Goal: Find contact information: Find contact information

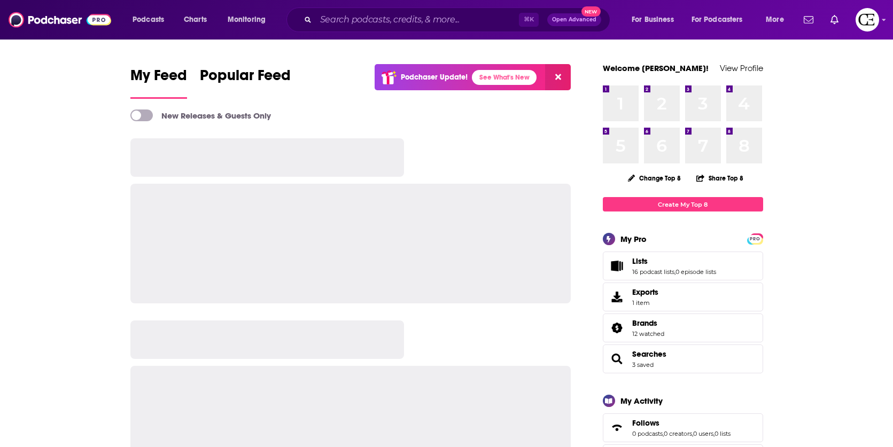
click at [374, 29] on div "⌘ K Open Advanced New" at bounding box center [448, 19] width 324 height 25
click at [375, 20] on input "Search podcasts, credits, & more..." at bounding box center [417, 19] width 203 height 17
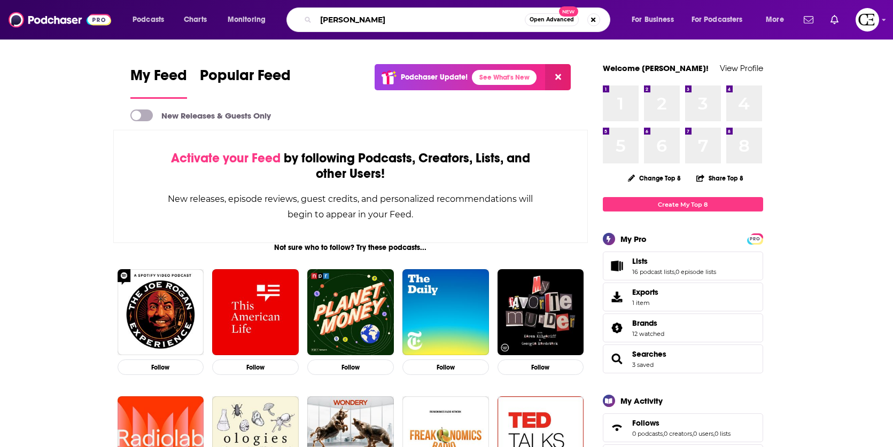
type input "[PERSON_NAME]"
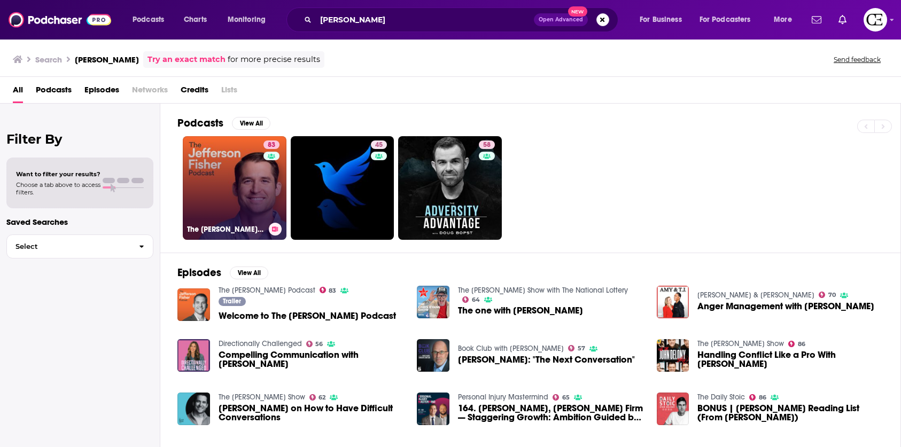
click at [220, 180] on link "83 The [PERSON_NAME] Podcast" at bounding box center [235, 188] width 104 height 104
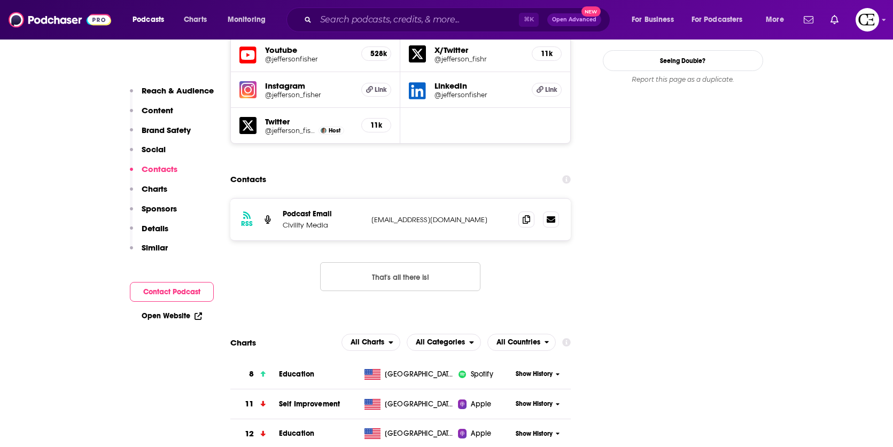
scroll to position [1150, 0]
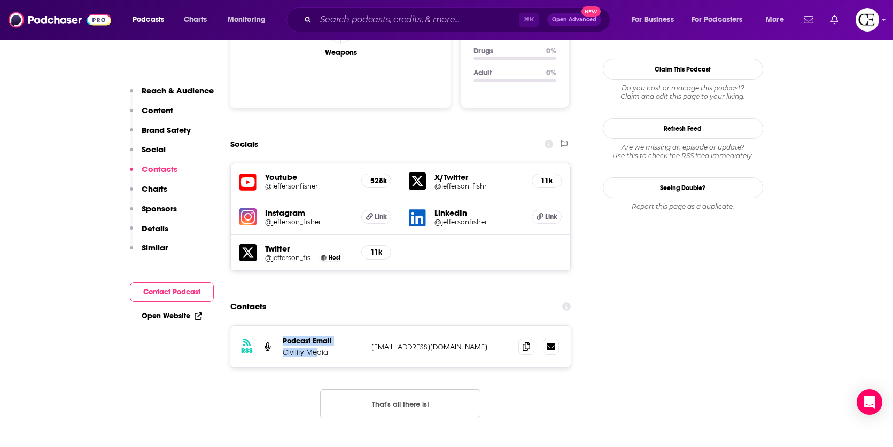
drag, startPoint x: 295, startPoint y: 300, endPoint x: 255, endPoint y: 300, distance: 39.5
click at [252, 326] on div "RSS Podcast Email Civility Media [EMAIL_ADDRESS][DOMAIN_NAME] [EMAIL_ADDRESS][D…" at bounding box center [400, 347] width 341 height 42
click at [333, 326] on div "RSS Podcast Email Civility Media [EMAIL_ADDRESS][DOMAIN_NAME] [EMAIL_ADDRESS][D…" at bounding box center [400, 347] width 341 height 42
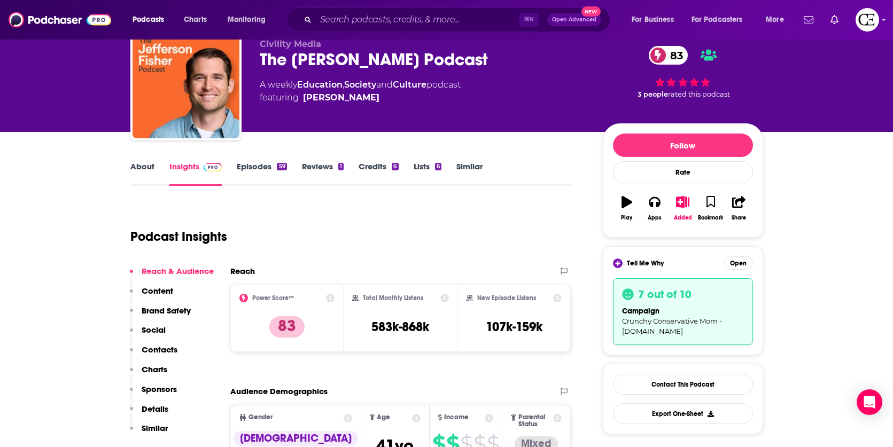
scroll to position [0, 0]
